Goal: Information Seeking & Learning: Learn about a topic

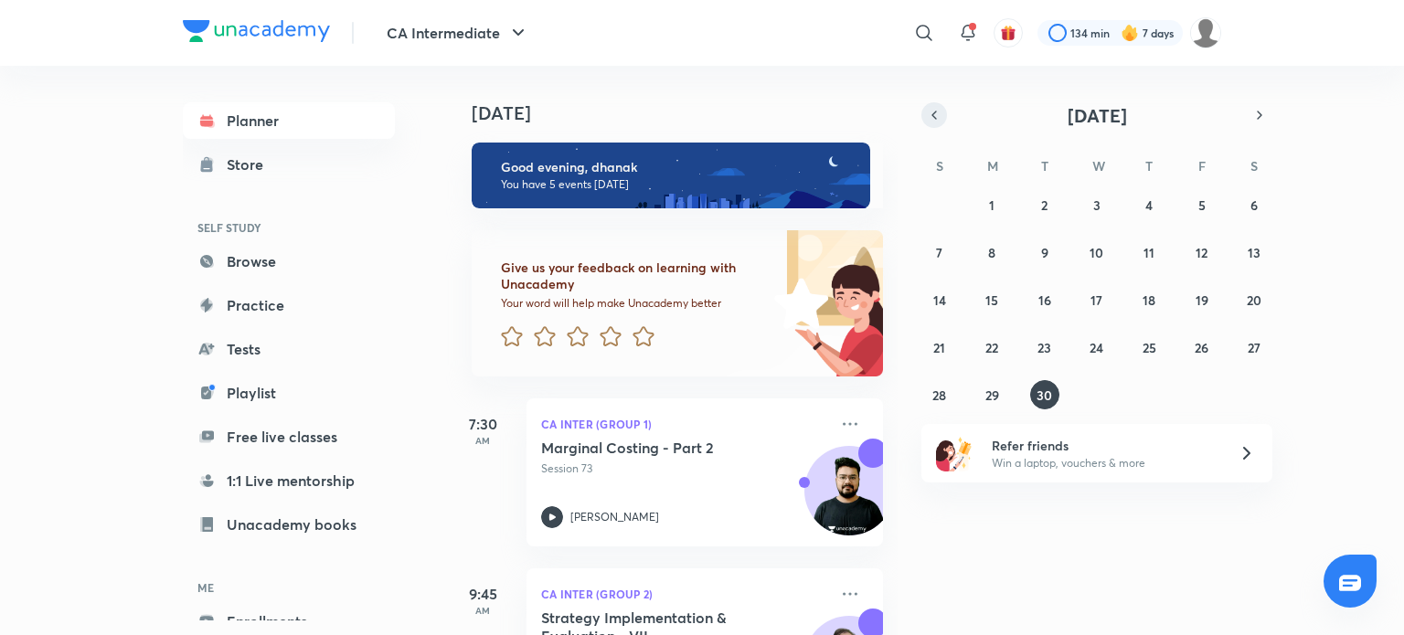
click at [929, 114] on icon "button" at bounding box center [934, 115] width 15 height 16
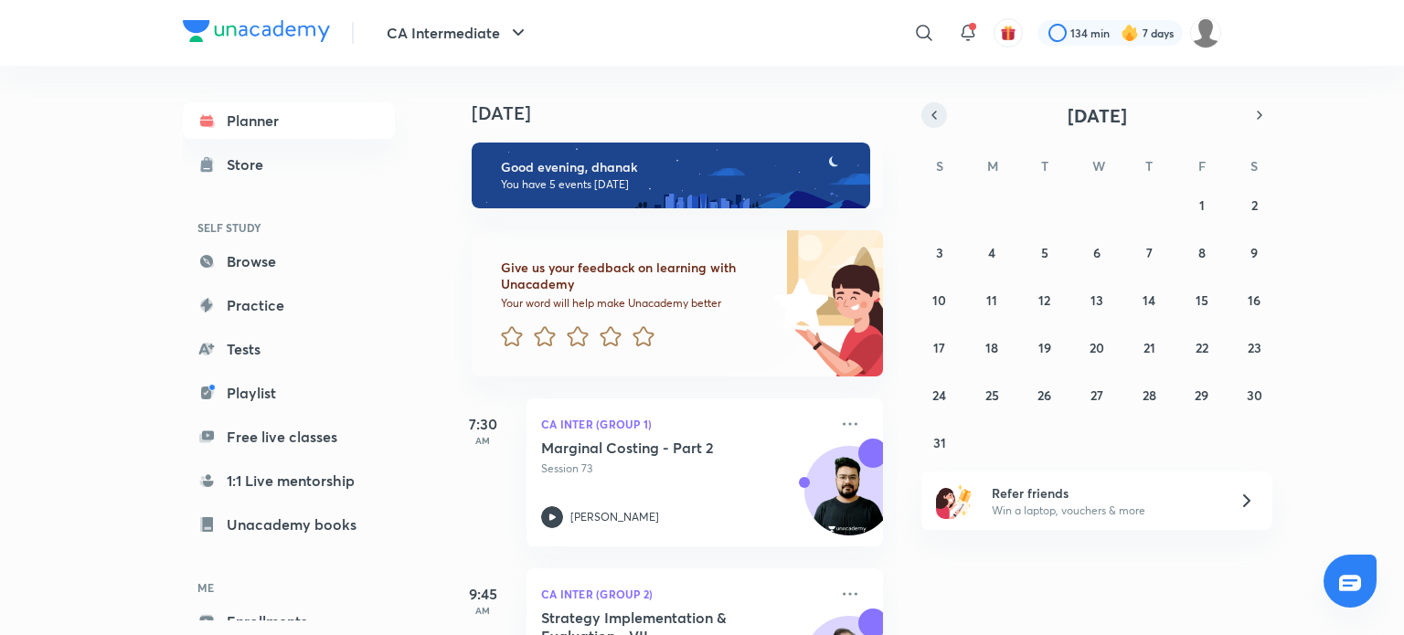
click at [929, 114] on icon "button" at bounding box center [934, 115] width 15 height 16
click at [1047, 339] on abbr "22" at bounding box center [1045, 347] width 13 height 17
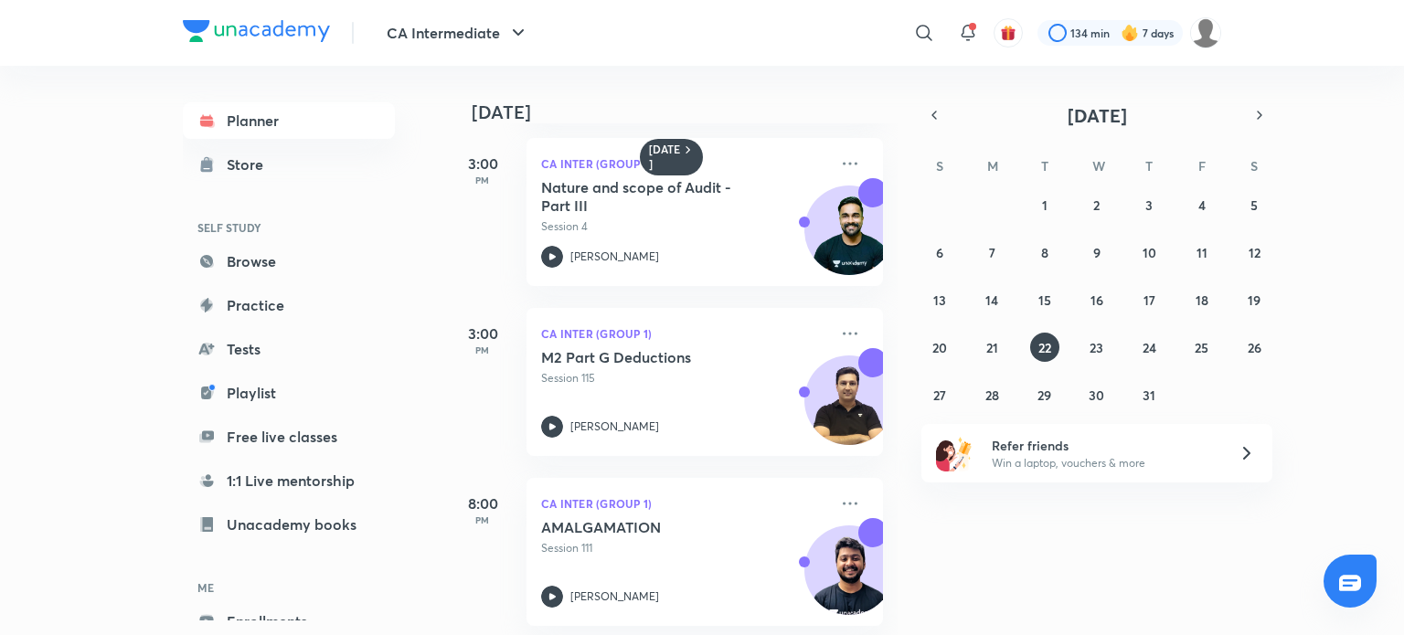
scroll to position [368, 0]
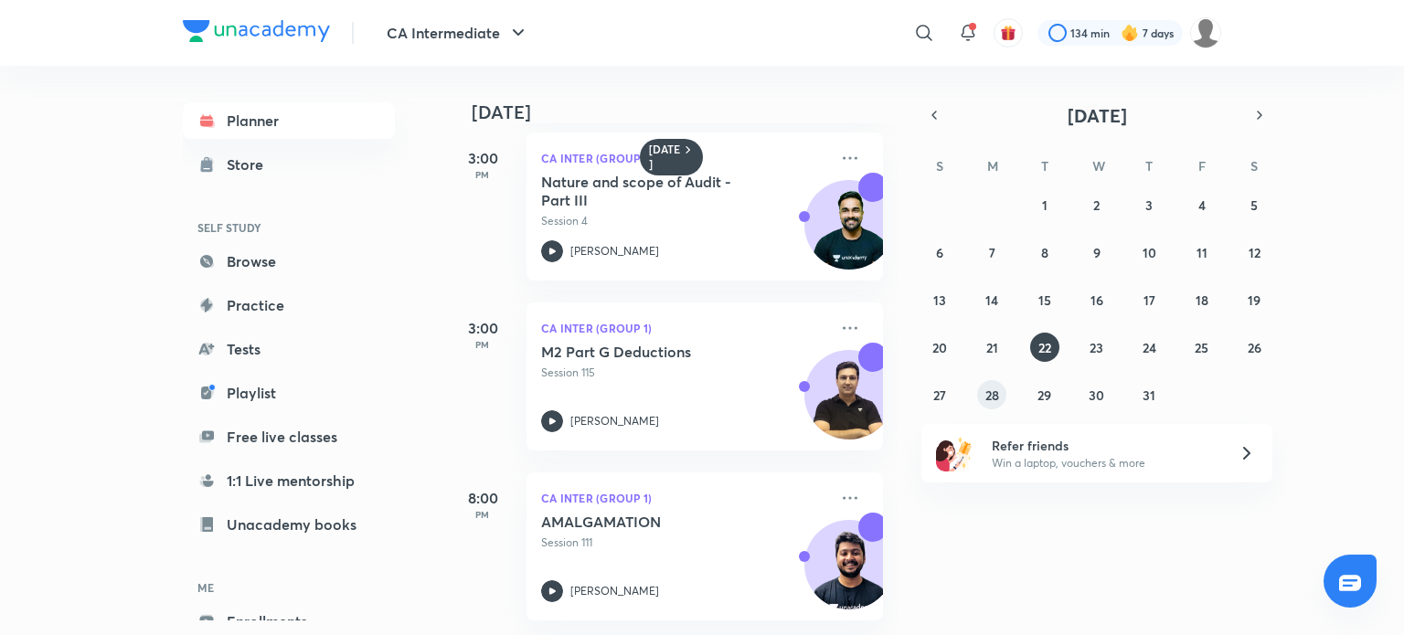
click at [994, 389] on abbr "28" at bounding box center [993, 395] width 14 height 17
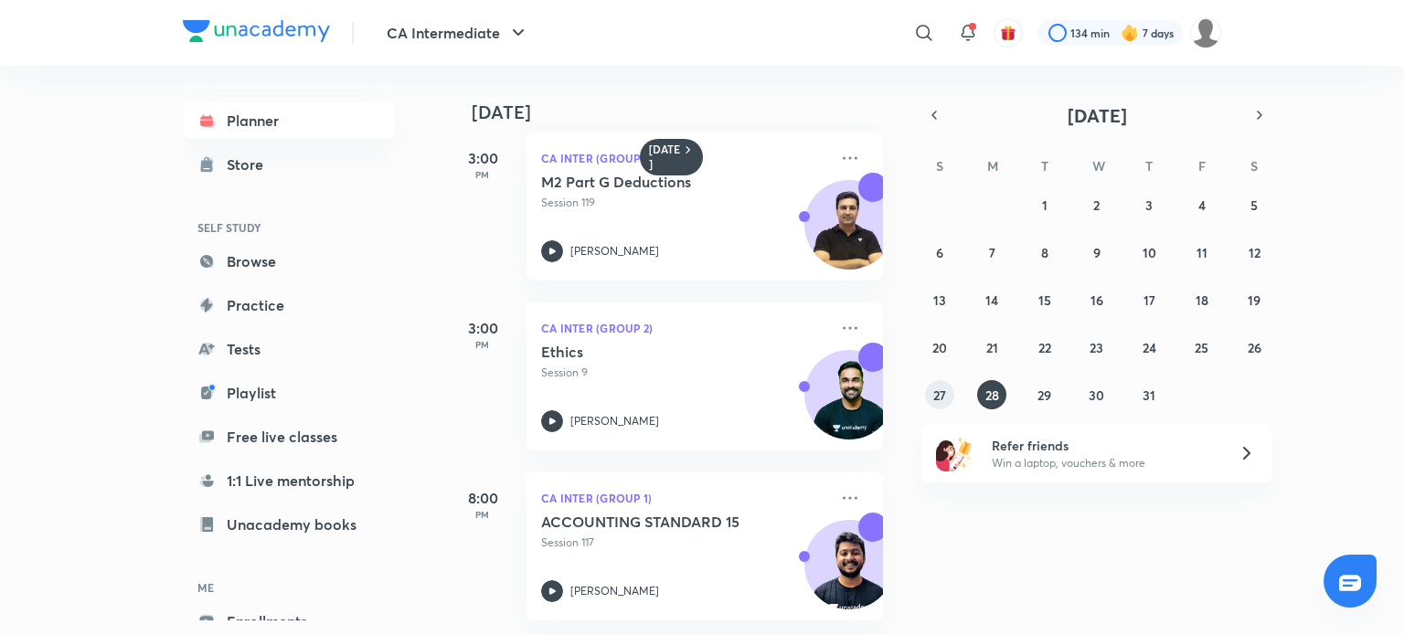
click at [943, 394] on abbr "27" at bounding box center [939, 395] width 13 height 17
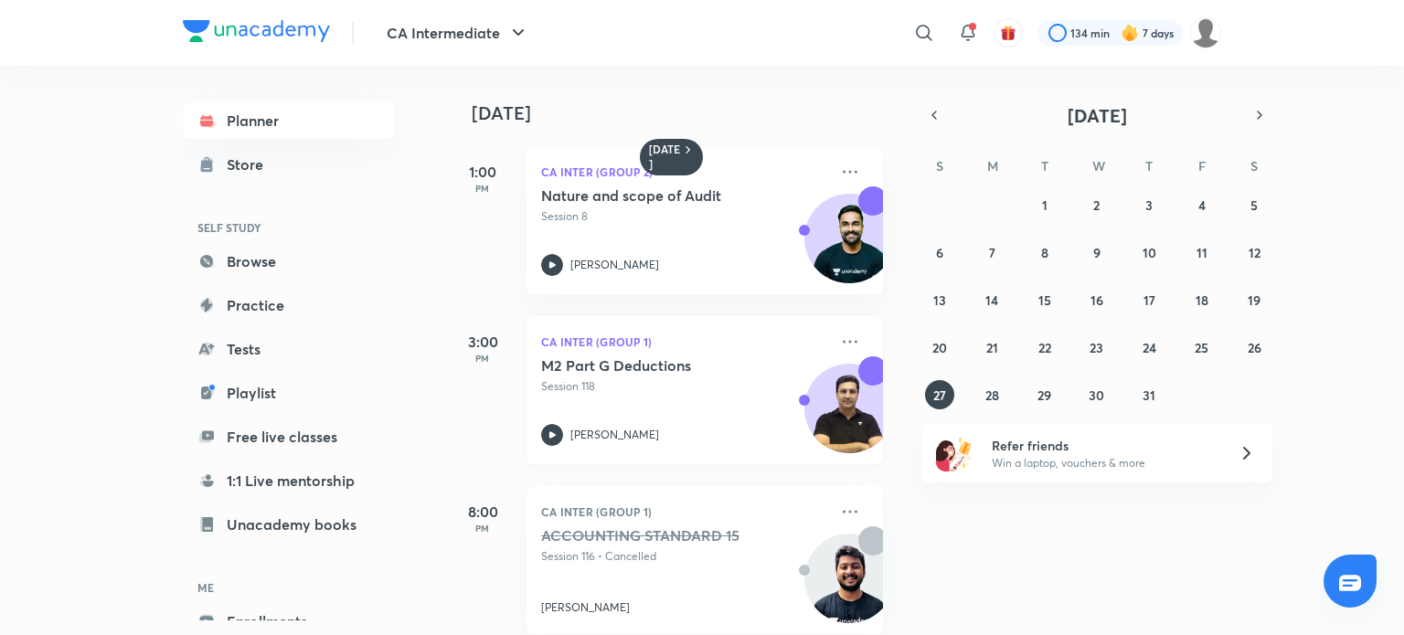
click at [552, 427] on icon at bounding box center [552, 435] width 22 height 22
